Goal: Task Accomplishment & Management: Complete application form

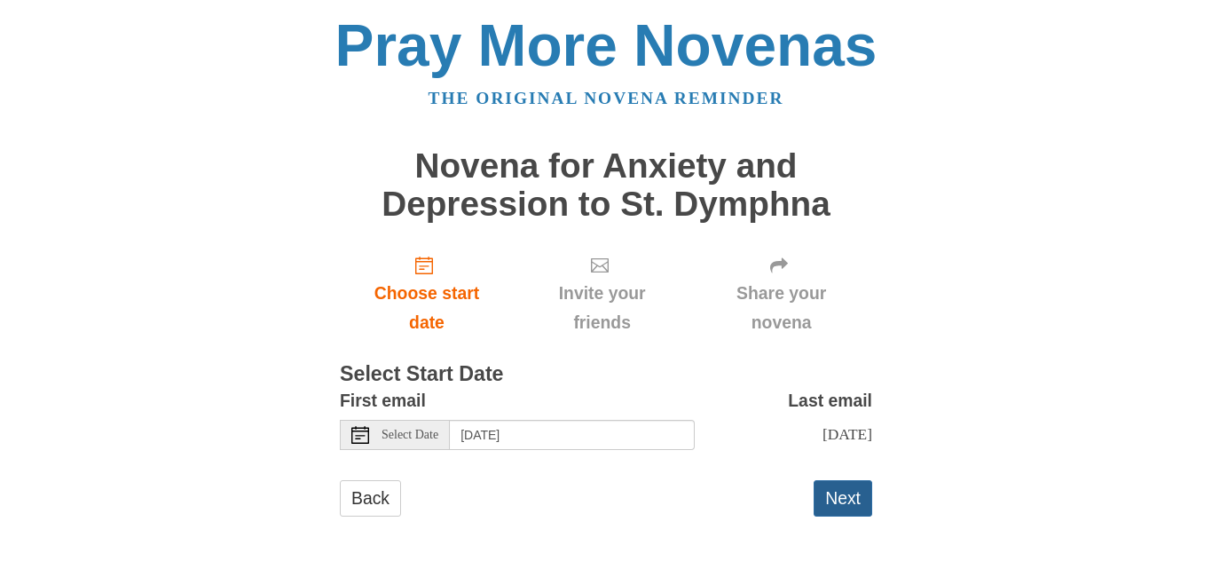
click at [851, 500] on button "Next" at bounding box center [843, 498] width 59 height 36
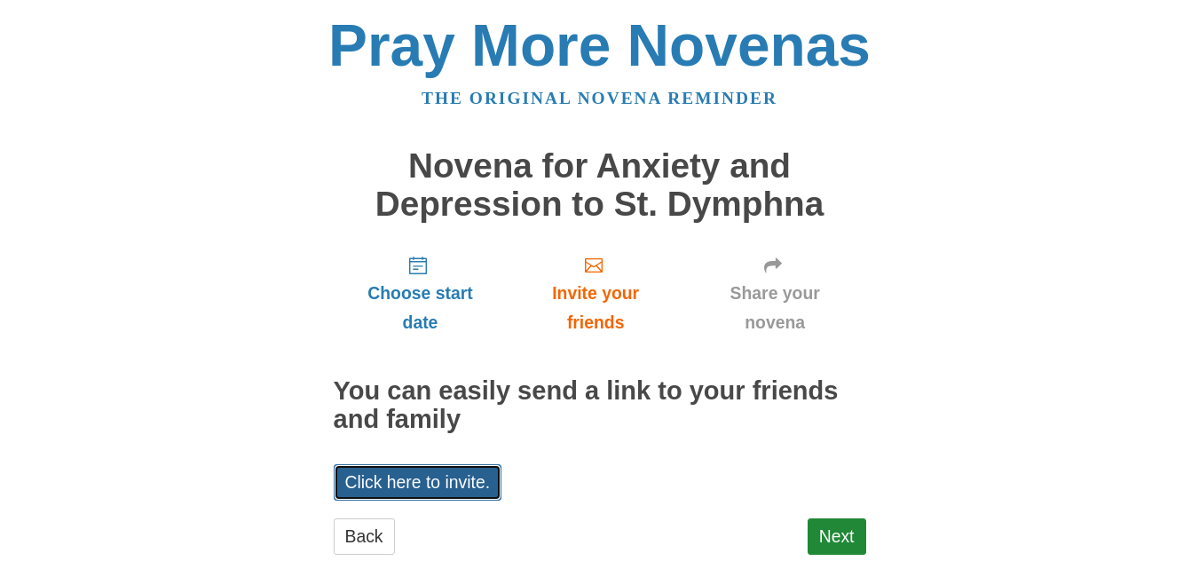
click at [479, 497] on link "Click here to invite." at bounding box center [418, 482] width 169 height 36
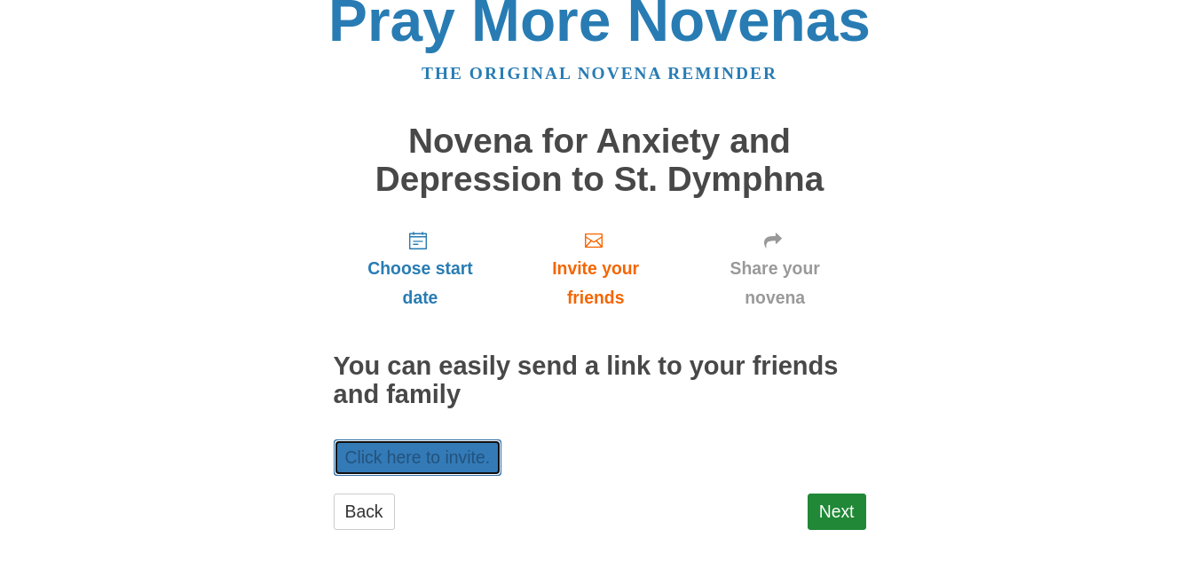
scroll to position [37, 0]
